Goal: Task Accomplishment & Management: Manage account settings

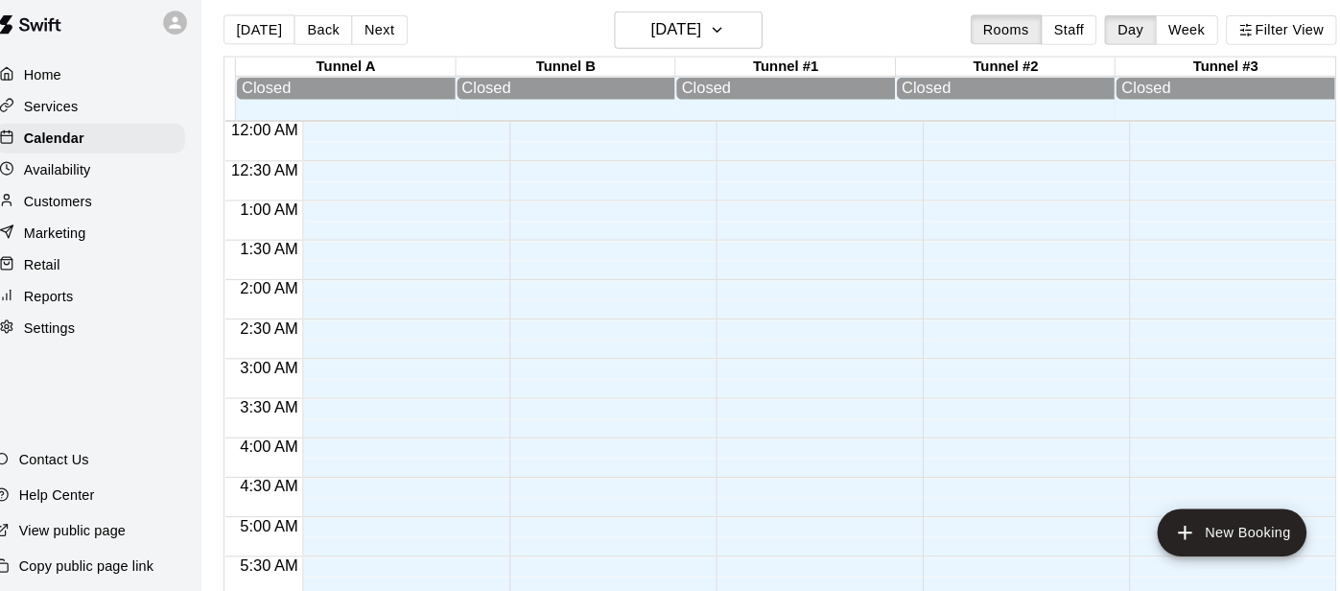
scroll to position [1297, 0]
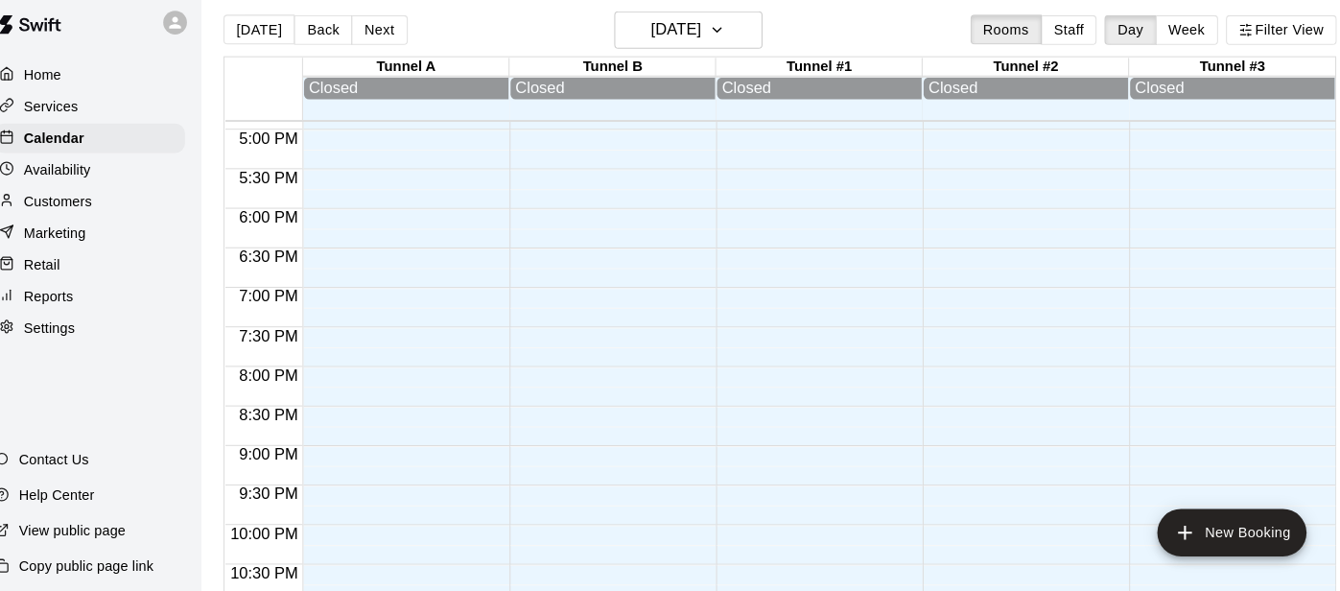
click at [87, 178] on p "Availability" at bounding box center [76, 177] width 65 height 19
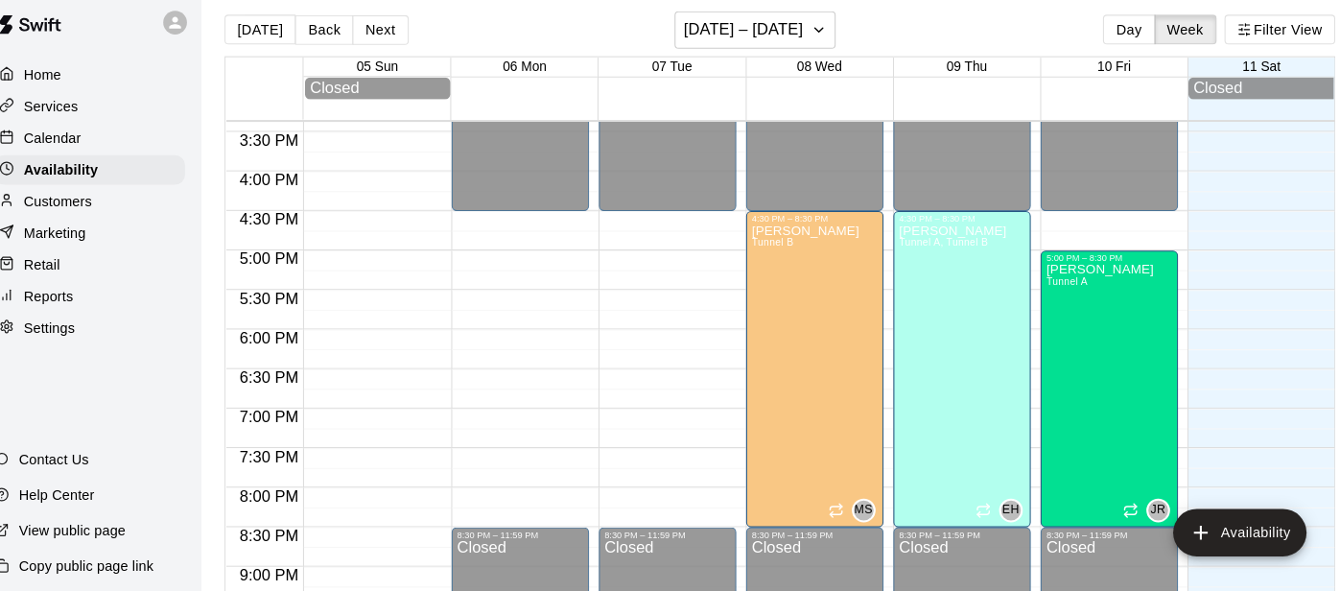
scroll to position [1182, 0]
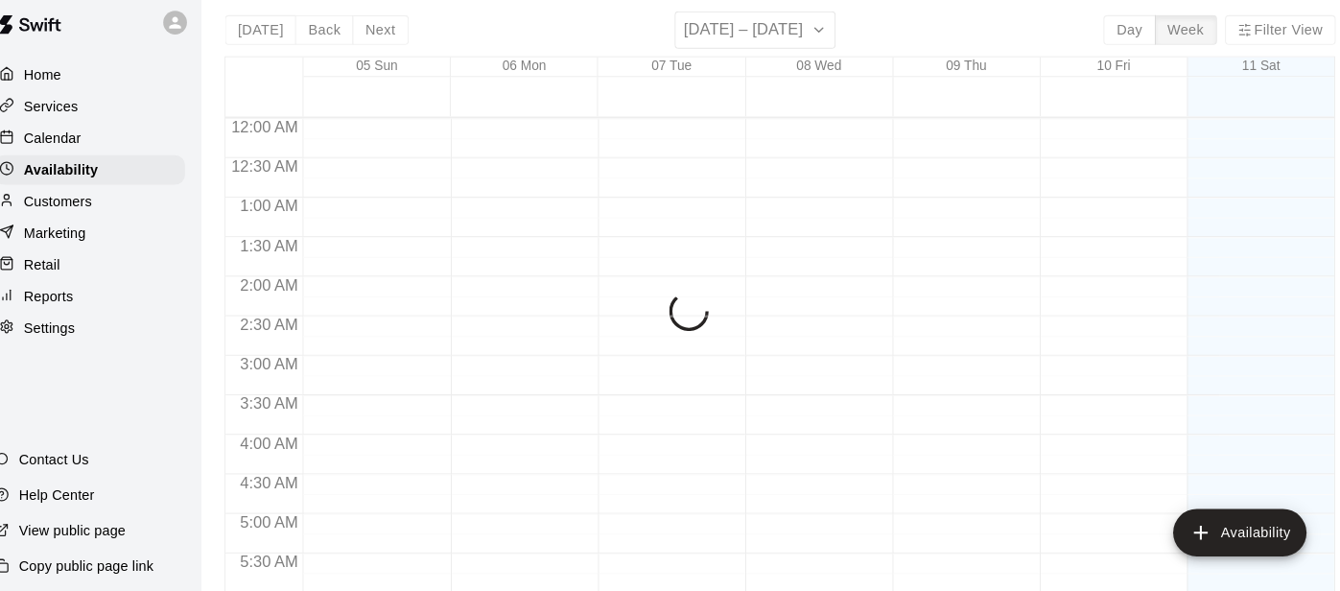
scroll to position [1355, 0]
